Goal: Transaction & Acquisition: Purchase product/service

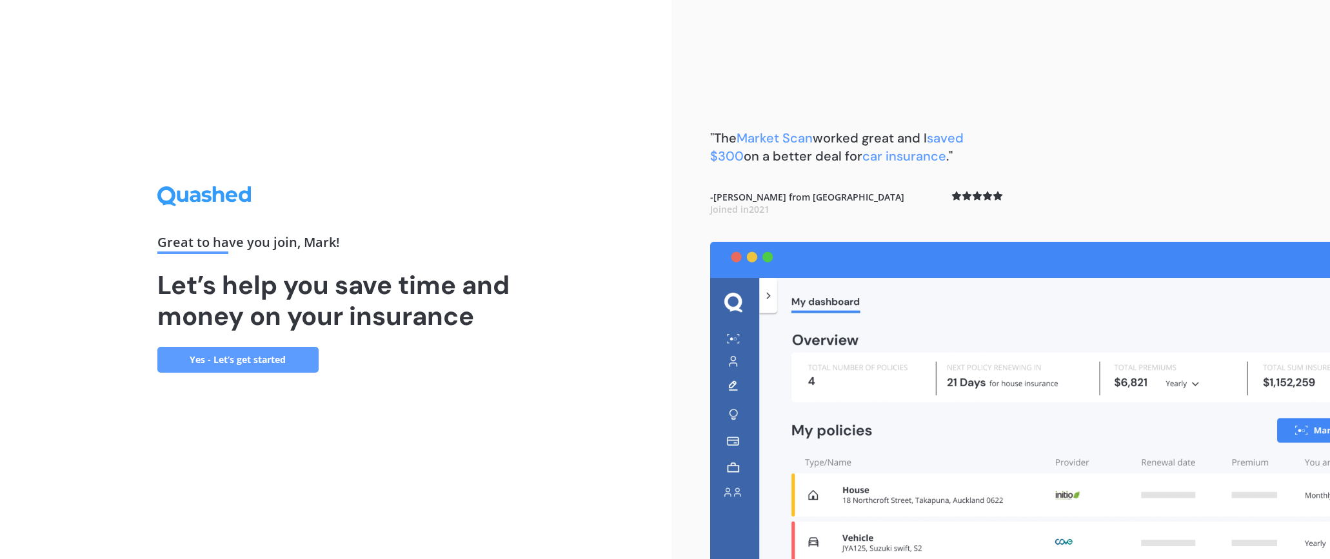
click at [259, 352] on link "Yes - Let’s get started" at bounding box center [237, 360] width 161 height 26
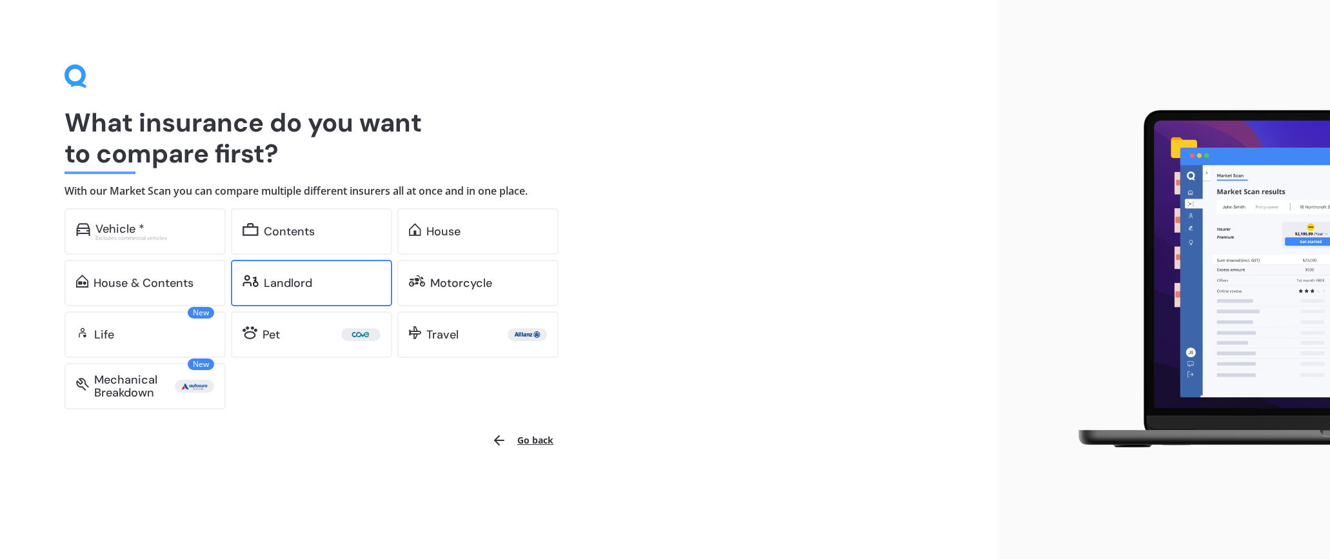
click at [261, 279] on div "Landlord" at bounding box center [311, 283] width 161 height 46
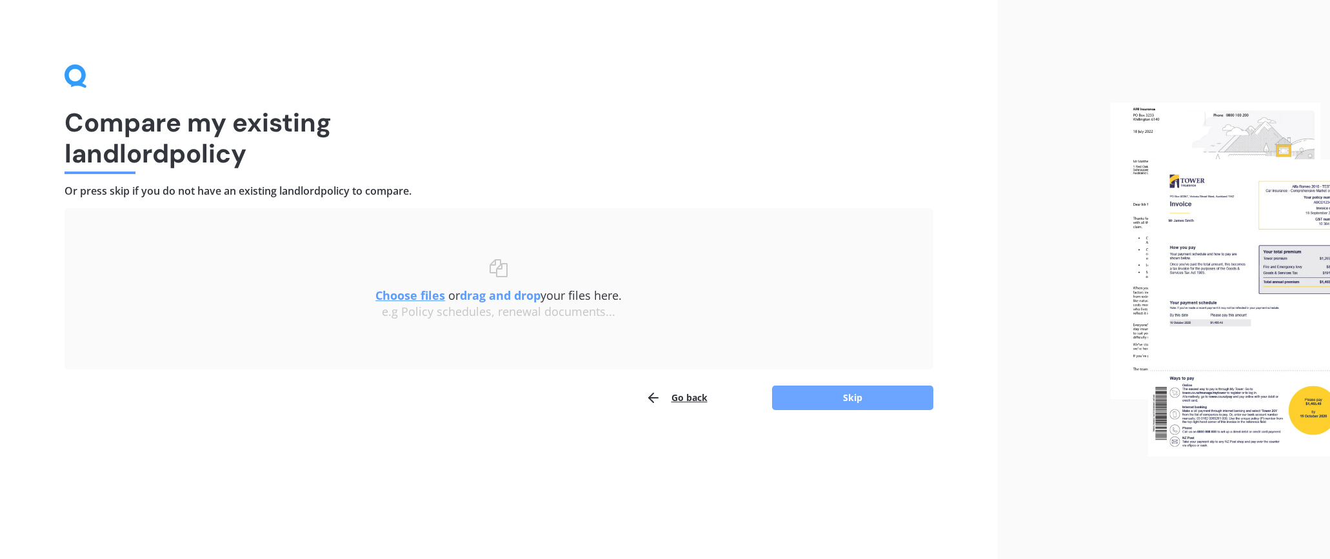
click at [829, 391] on button "Skip" at bounding box center [852, 398] width 161 height 25
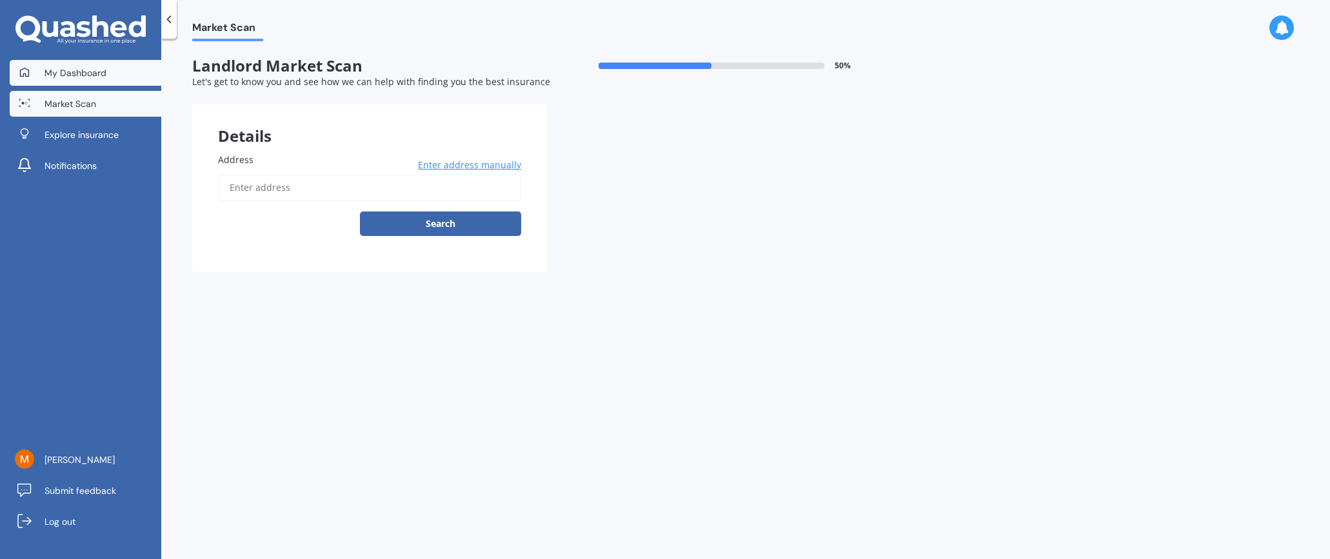
click at [73, 79] on link "My Dashboard" at bounding box center [86, 73] width 152 height 26
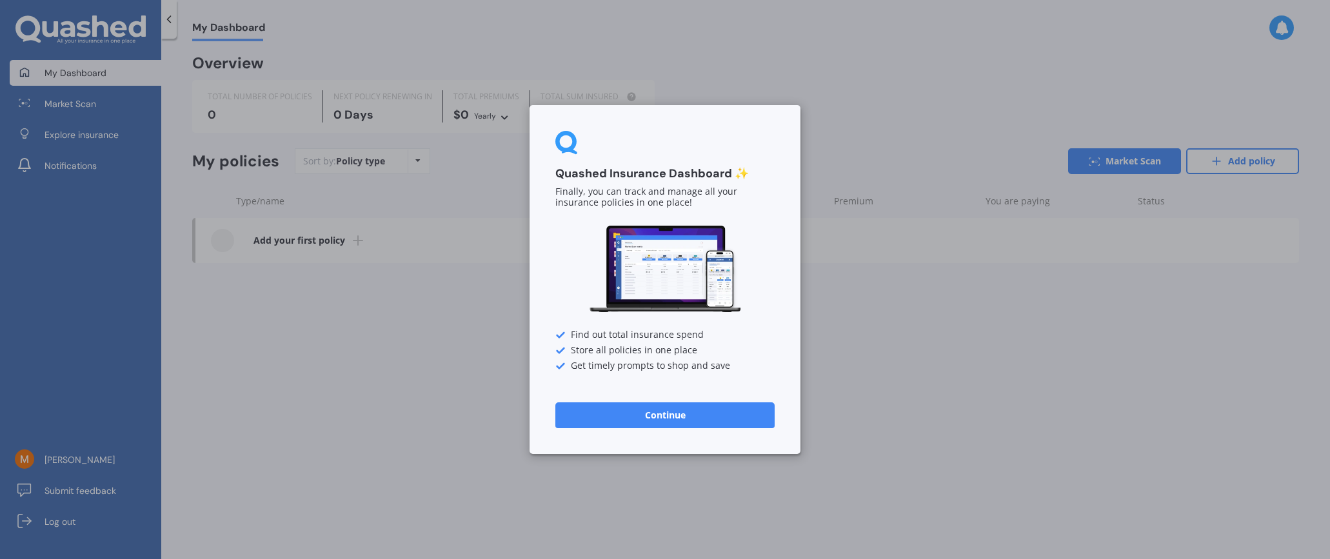
click at [684, 411] on button "Continue" at bounding box center [664, 415] width 219 height 26
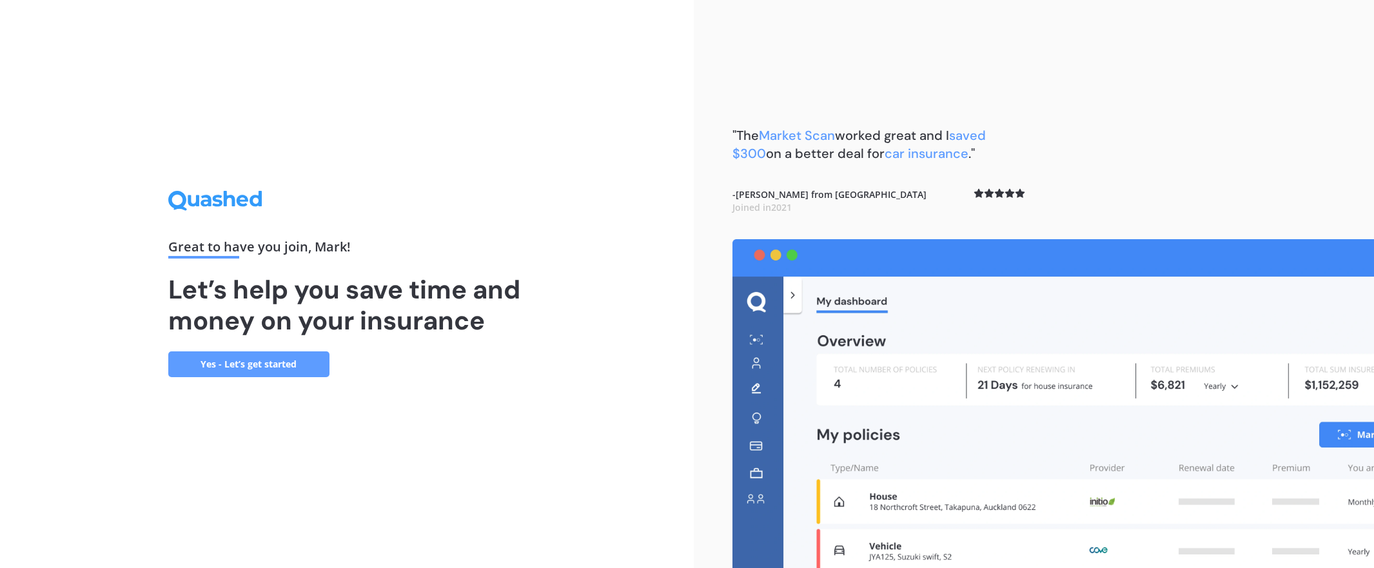
drag, startPoint x: 691, startPoint y: 128, endPoint x: 607, endPoint y: 115, distance: 85.4
click at [606, 115] on div "Great to have you join , Mark ! Let’s help you save time and money on your insu…" at bounding box center [347, 284] width 694 height 568
click at [275, 353] on link "Yes - Let’s get started" at bounding box center [248, 364] width 161 height 26
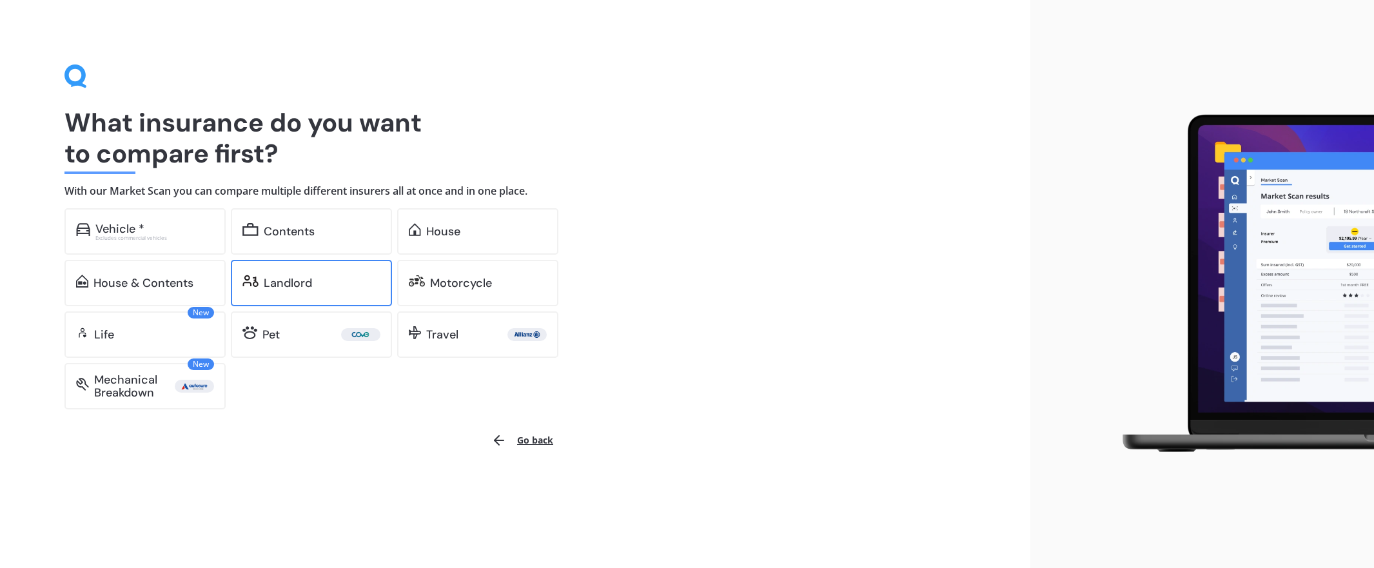
click at [278, 283] on div "Landlord" at bounding box center [288, 283] width 48 height 13
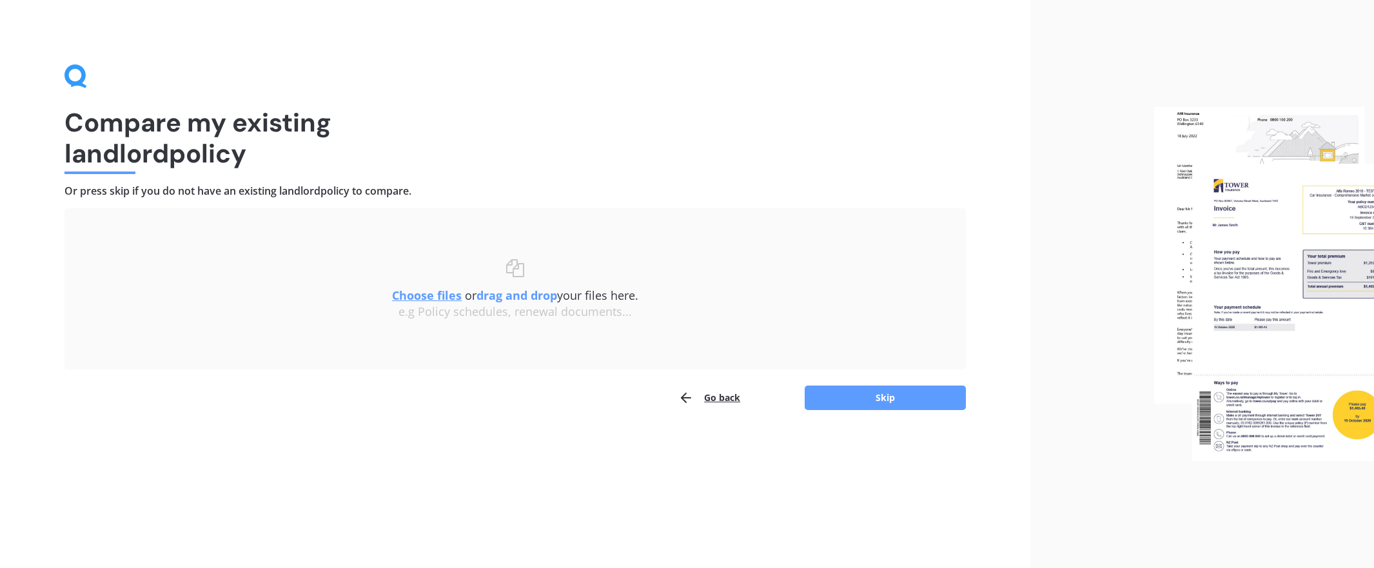
click at [393, 293] on u "Choose files" at bounding box center [427, 295] width 70 height 15
click at [708, 400] on button "Go back" at bounding box center [709, 398] width 62 height 26
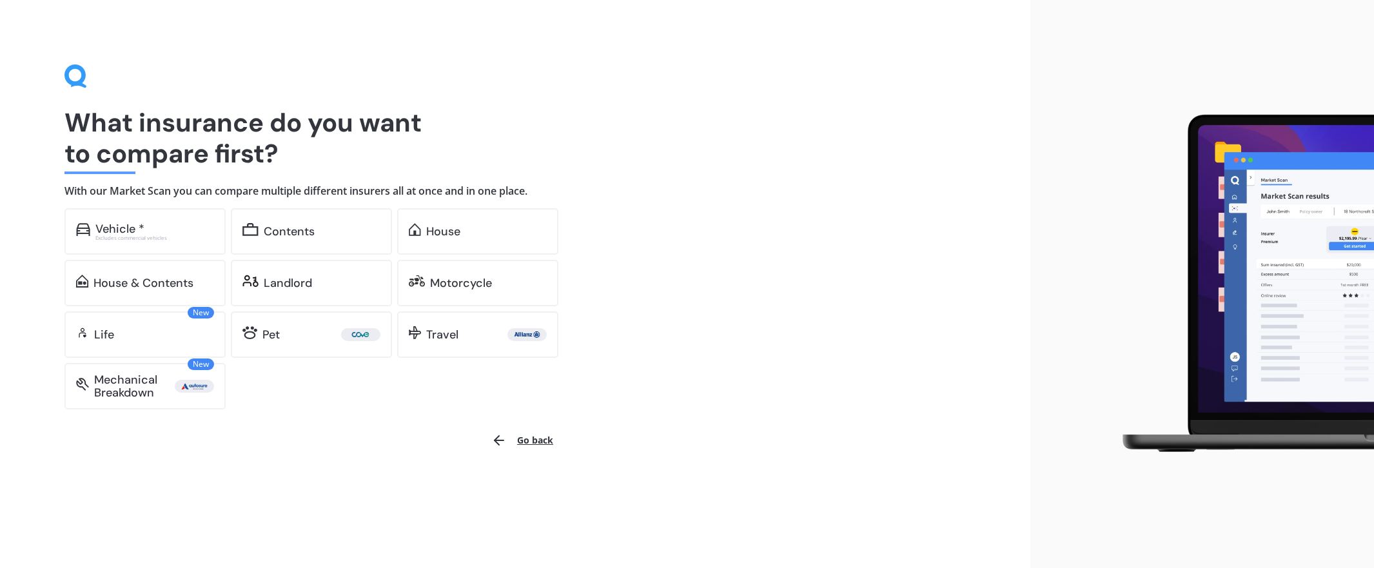
click at [521, 437] on button "Go back" at bounding box center [522, 440] width 77 height 31
